Goal: Information Seeking & Learning: Learn about a topic

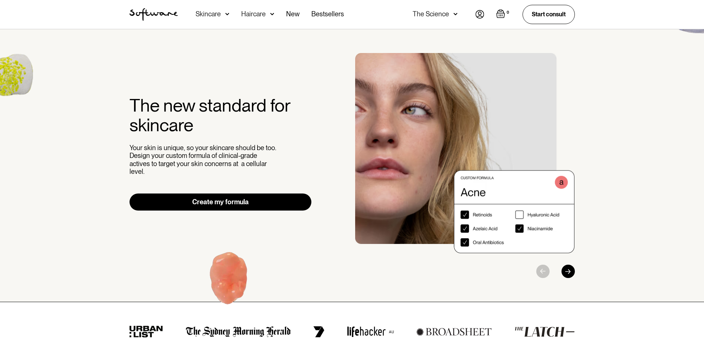
click at [447, 13] on div "The Science" at bounding box center [431, 13] width 36 height 7
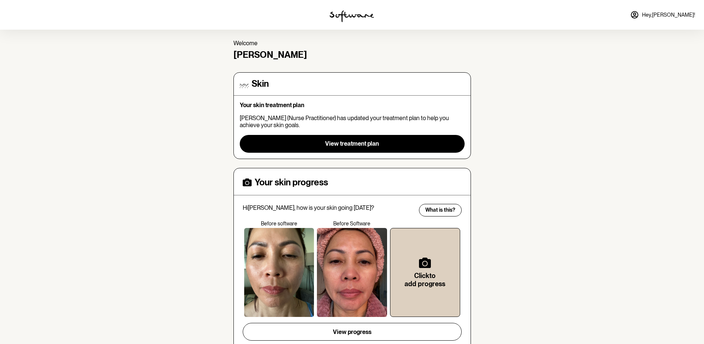
scroll to position [37, 0]
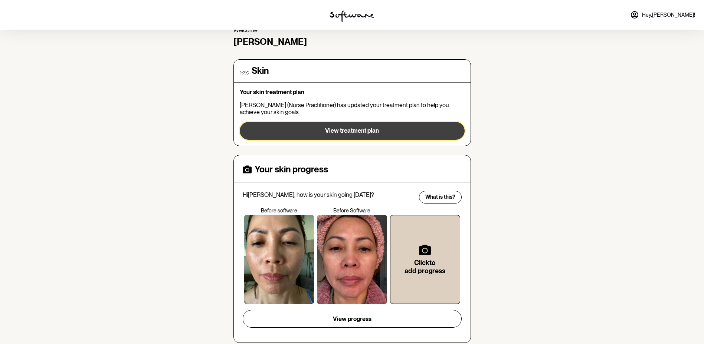
click at [362, 131] on span "View treatment plan" at bounding box center [352, 130] width 54 height 7
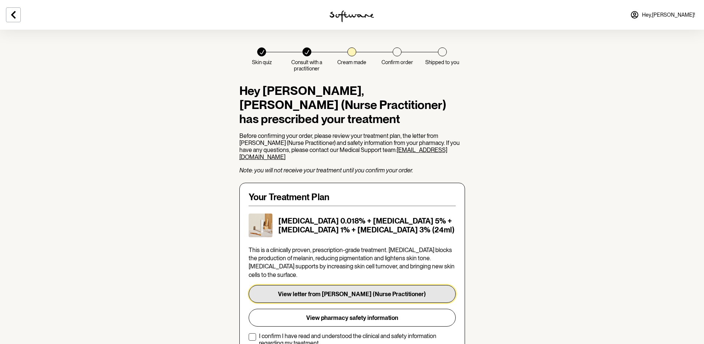
click at [371, 285] on button "View letter from [PERSON_NAME] (Nurse Practitioner)" at bounding box center [352, 294] width 207 height 18
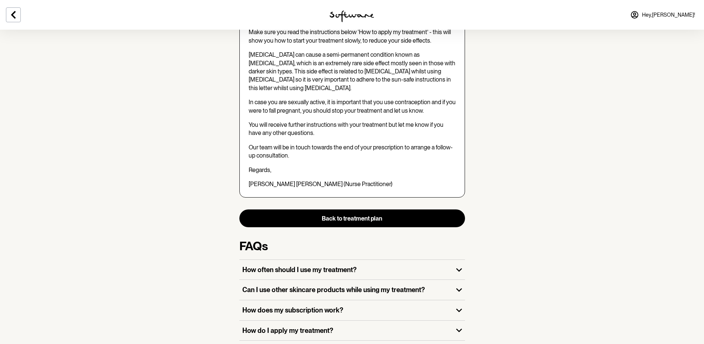
scroll to position [838, 0]
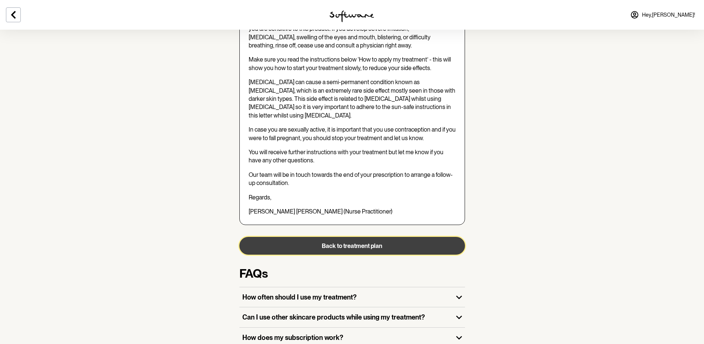
click at [379, 237] on button "Back to treatment plan" at bounding box center [352, 246] width 226 height 18
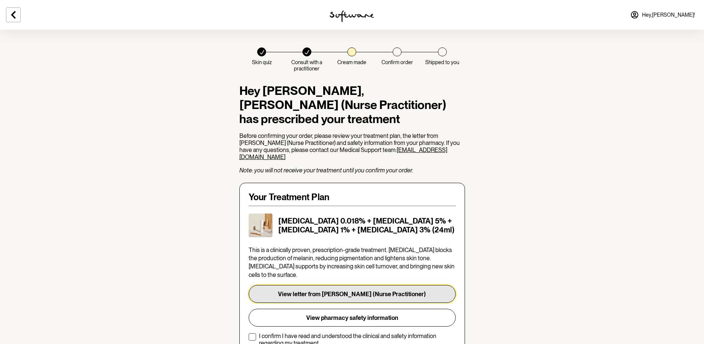
click at [371, 285] on button "View letter from [PERSON_NAME] (Nurse Practitioner)" at bounding box center [352, 294] width 207 height 18
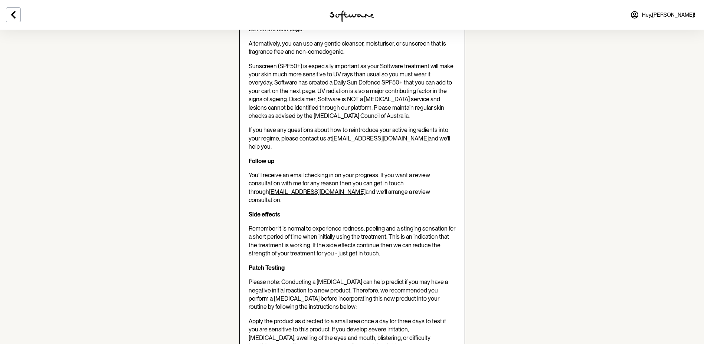
scroll to position [393, 0]
